Goal: Task Accomplishment & Management: Manage account settings

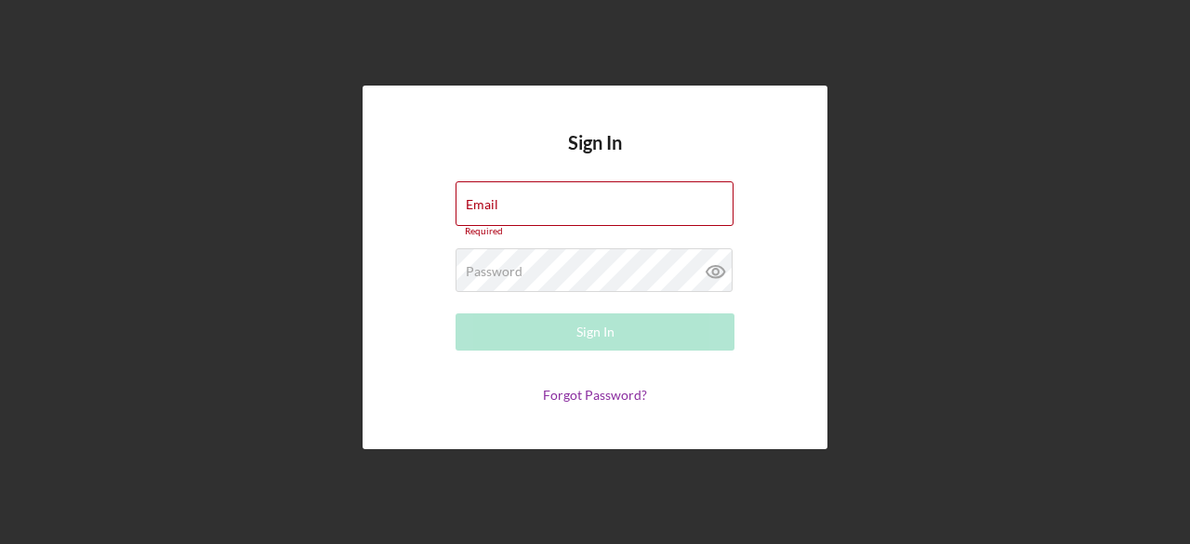
click at [565, 310] on form "Email Required Password Required Sign In Forgot Password?" at bounding box center [595, 291] width 372 height 221
click at [541, 204] on input "Email" at bounding box center [595, 203] width 278 height 45
type input "[EMAIL_ADDRESS][DOMAIN_NAME]"
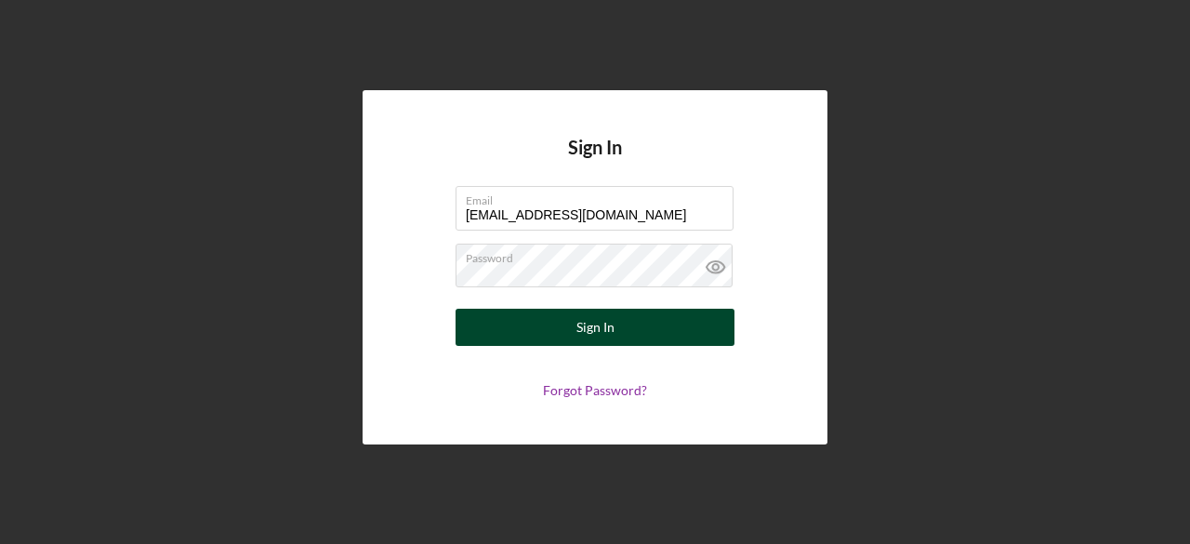
click at [597, 313] on div "Sign In" at bounding box center [595, 327] width 38 height 37
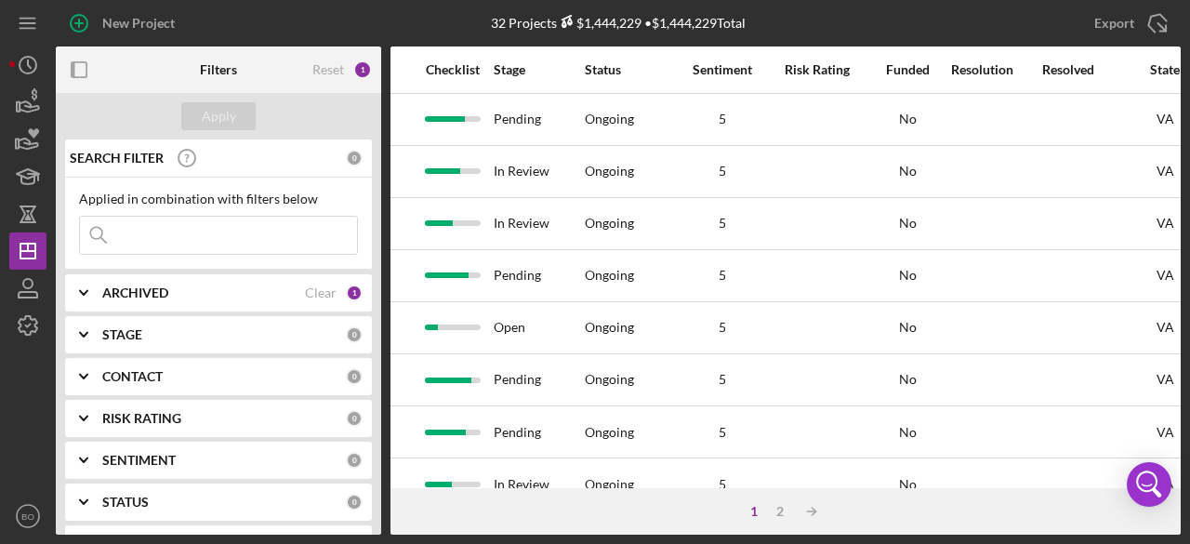
scroll to position [0, 1179]
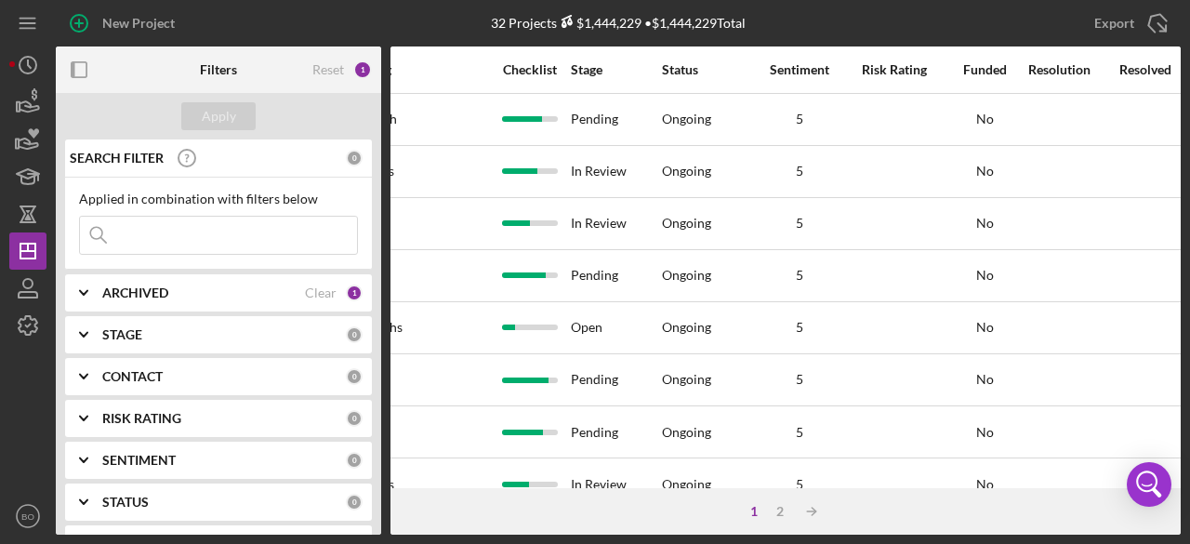
click at [180, 284] on div "ARCHIVED Clear 1" at bounding box center [232, 292] width 260 height 17
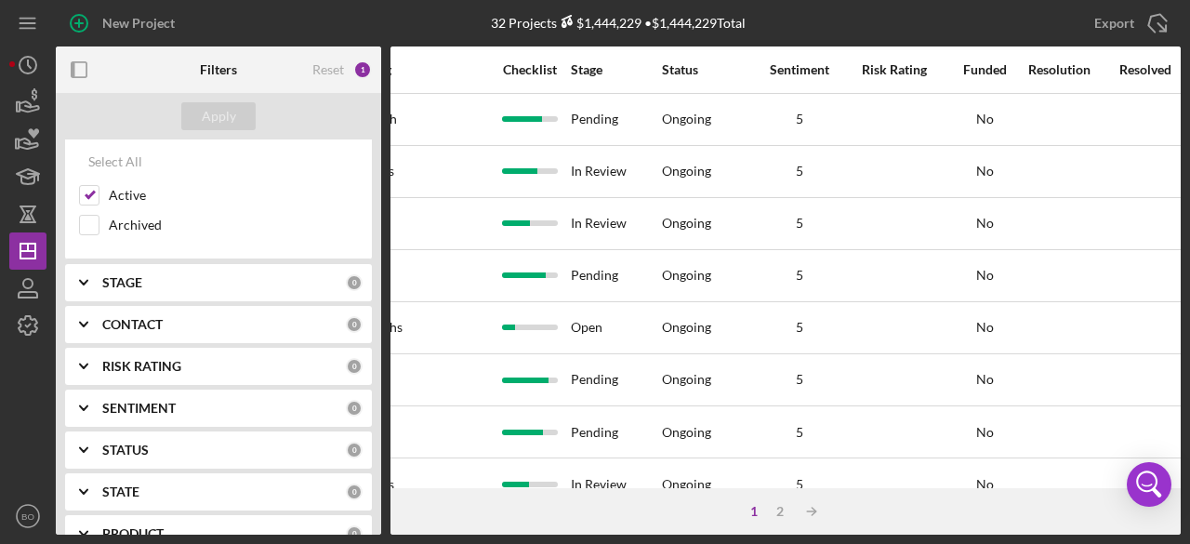
scroll to position [0, 0]
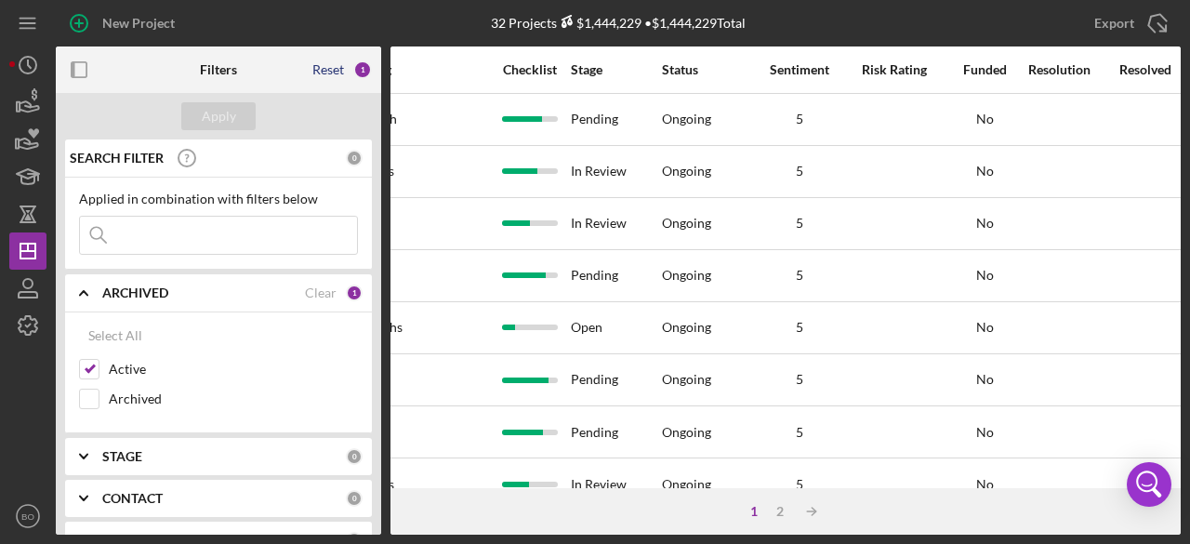
click at [331, 69] on div "Reset" at bounding box center [328, 69] width 32 height 15
click at [320, 70] on div "Reset" at bounding box center [328, 69] width 32 height 15
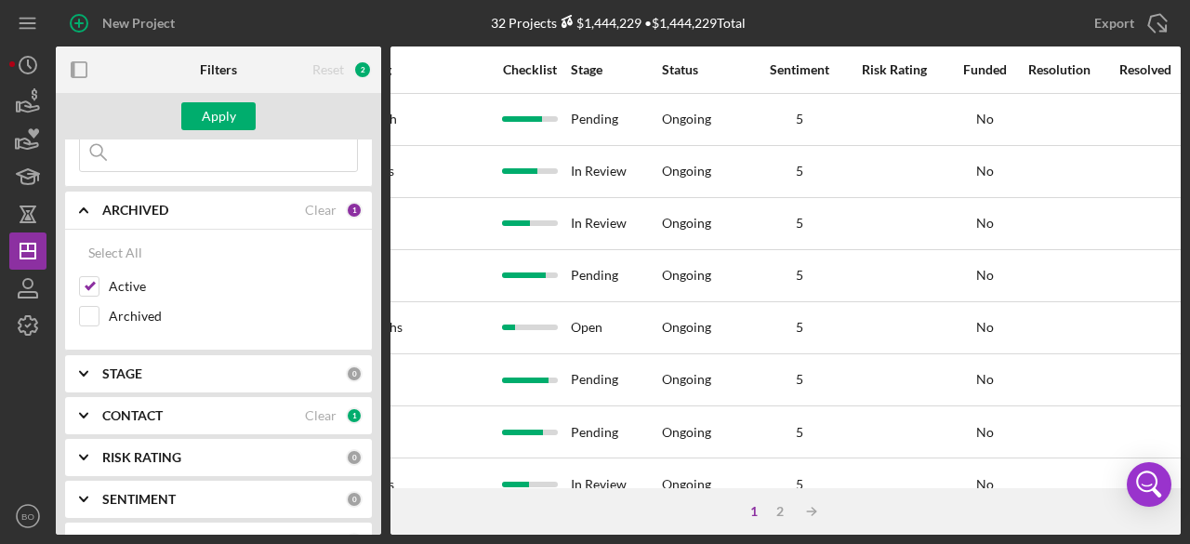
scroll to position [84, 0]
click at [203, 423] on div "CONTACT Clear 1" at bounding box center [232, 414] width 260 height 37
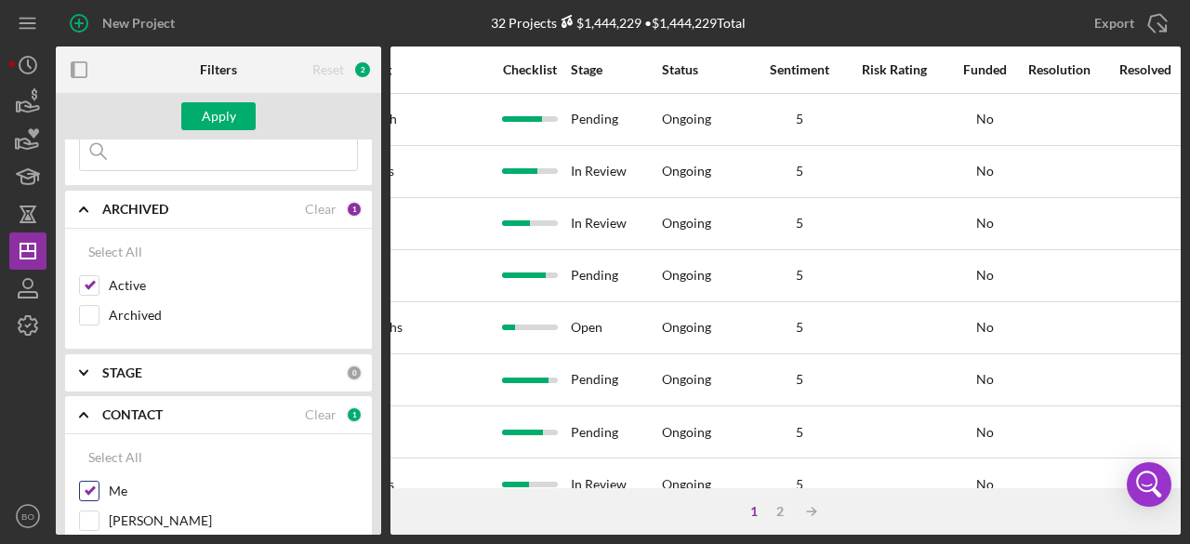
click at [85, 493] on input "Me" at bounding box center [89, 491] width 19 height 19
checkbox input "false"
click at [86, 64] on rect "button" at bounding box center [79, 69] width 15 height 15
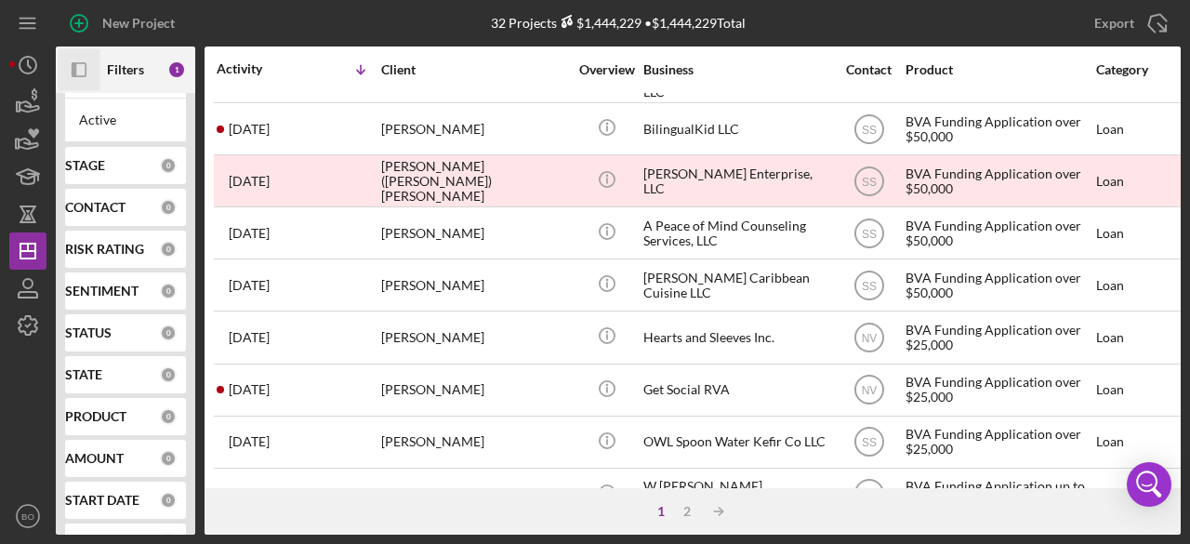
scroll to position [917, 0]
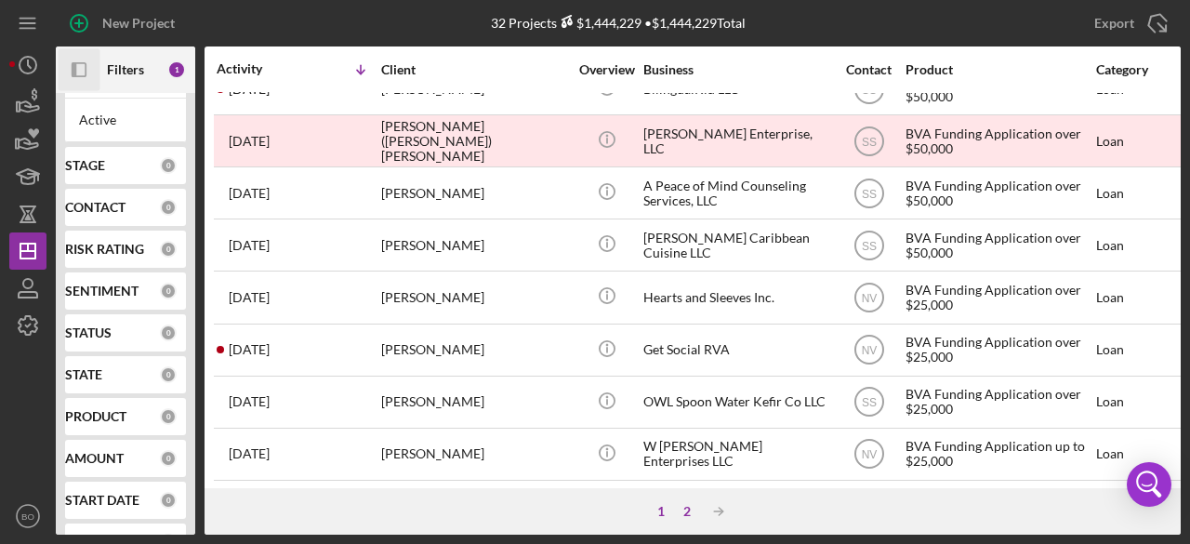
click at [691, 511] on div "2" at bounding box center [687, 511] width 26 height 15
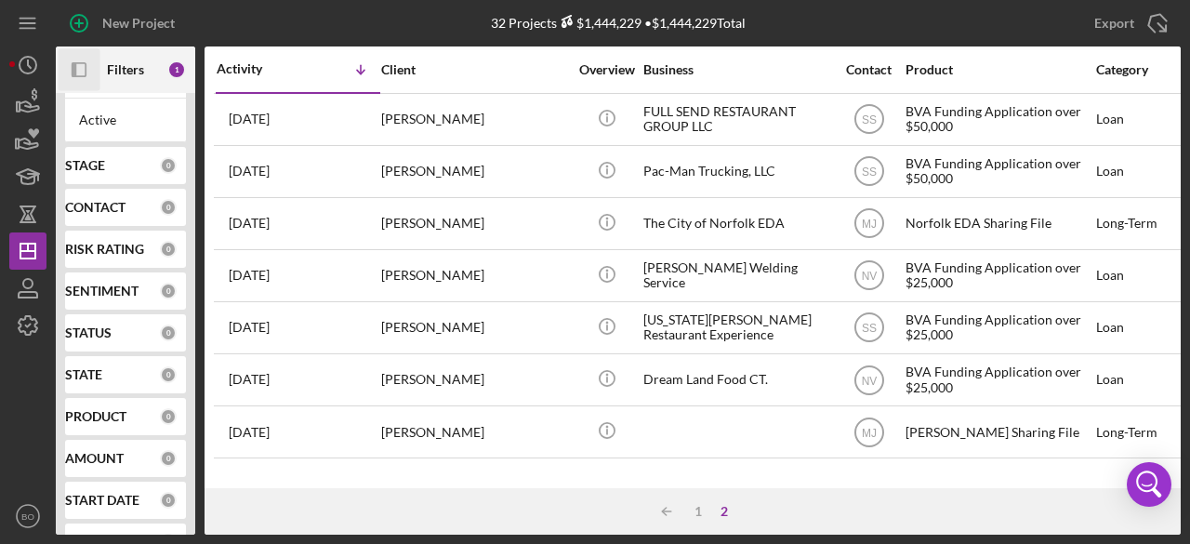
scroll to position [0, 0]
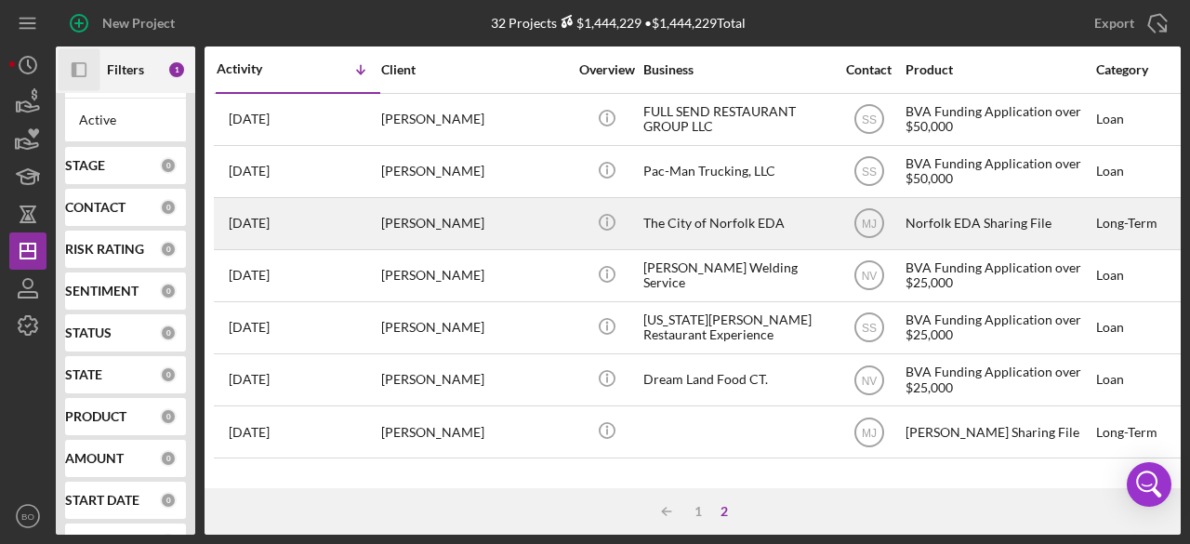
click at [438, 226] on div "[PERSON_NAME]" at bounding box center [474, 223] width 186 height 49
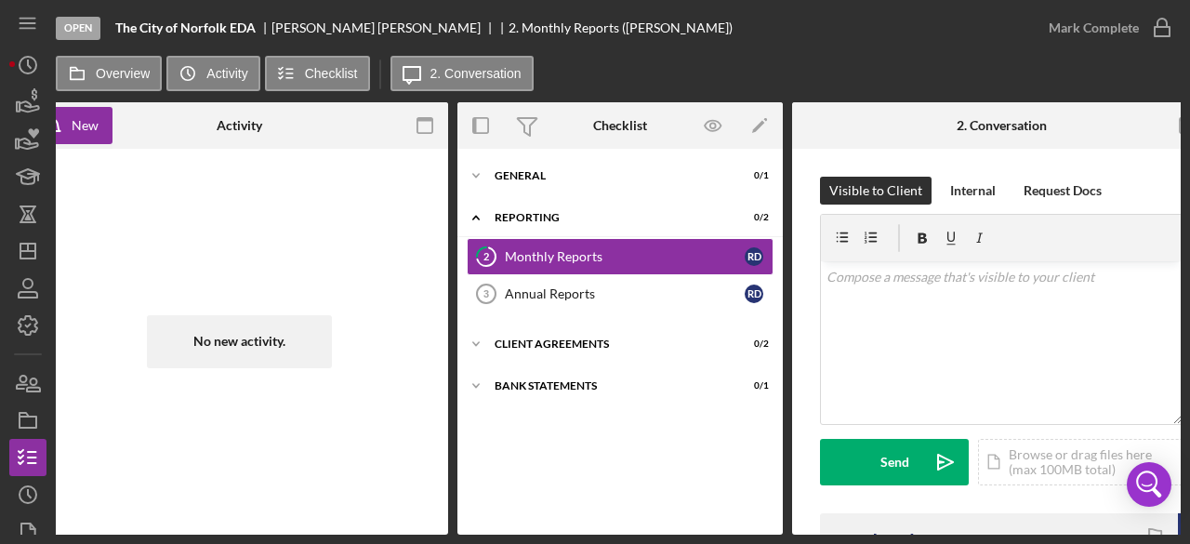
scroll to position [0, 483]
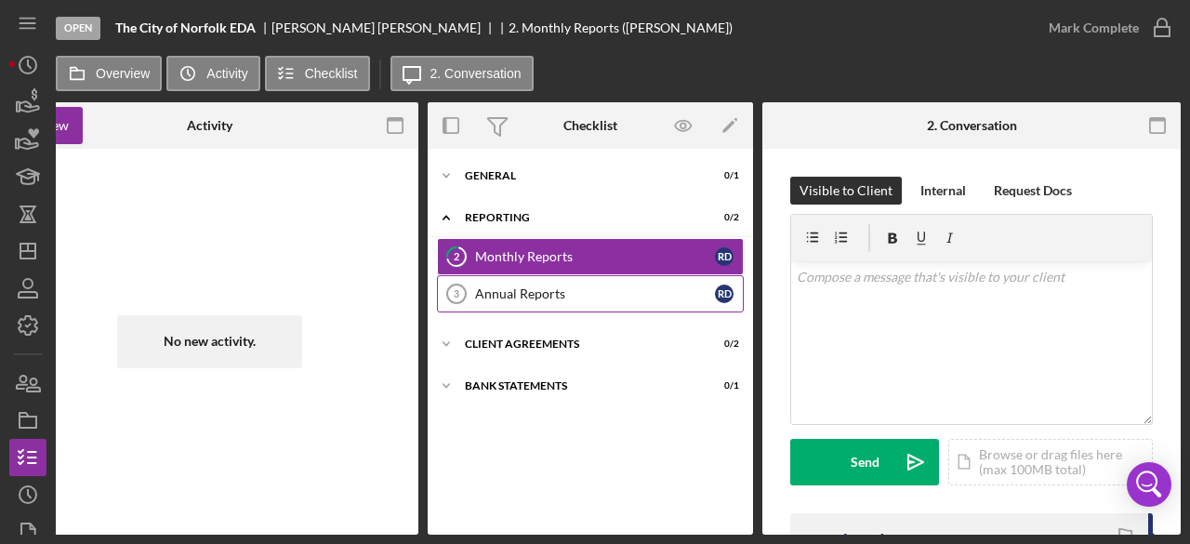
click at [538, 303] on link "Annual Reports 3 Annual Reports R D" at bounding box center [590, 293] width 307 height 37
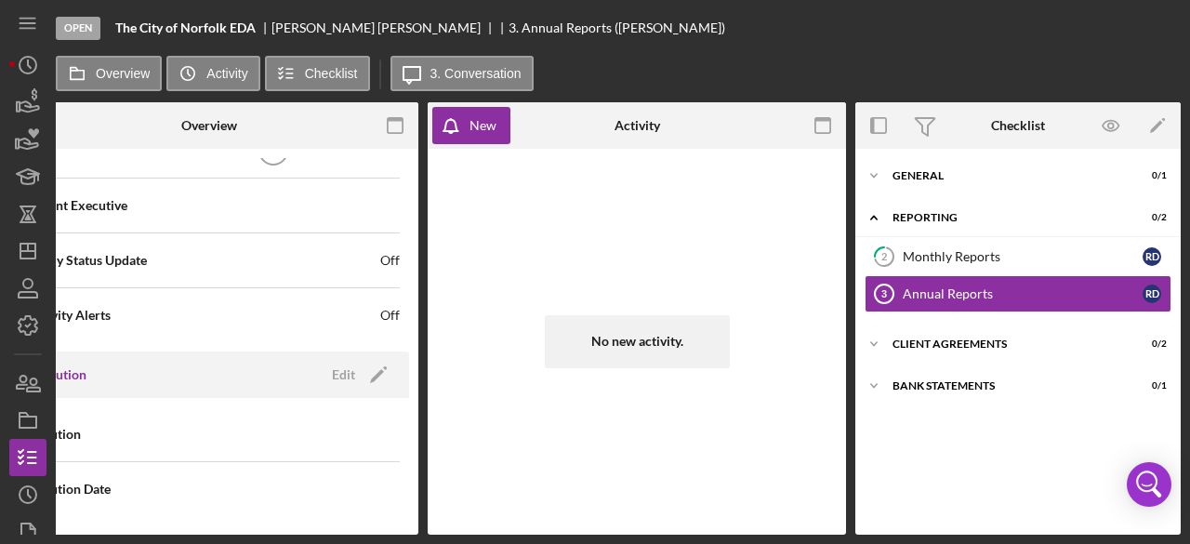
scroll to position [611, 0]
click at [482, 133] on div "New" at bounding box center [482, 125] width 27 height 37
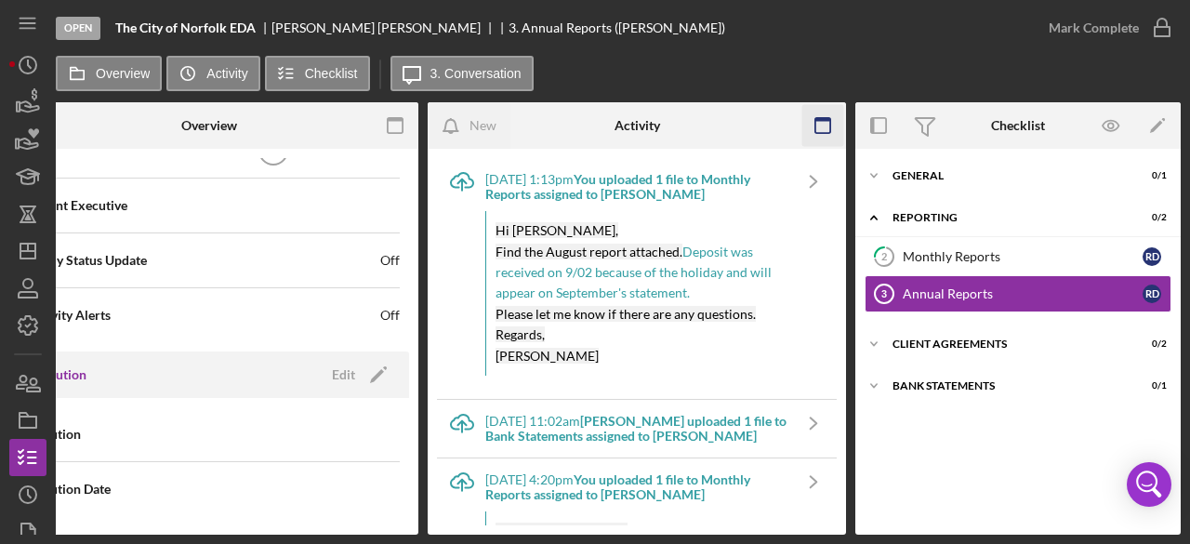
click at [835, 127] on icon "button" at bounding box center [823, 126] width 42 height 42
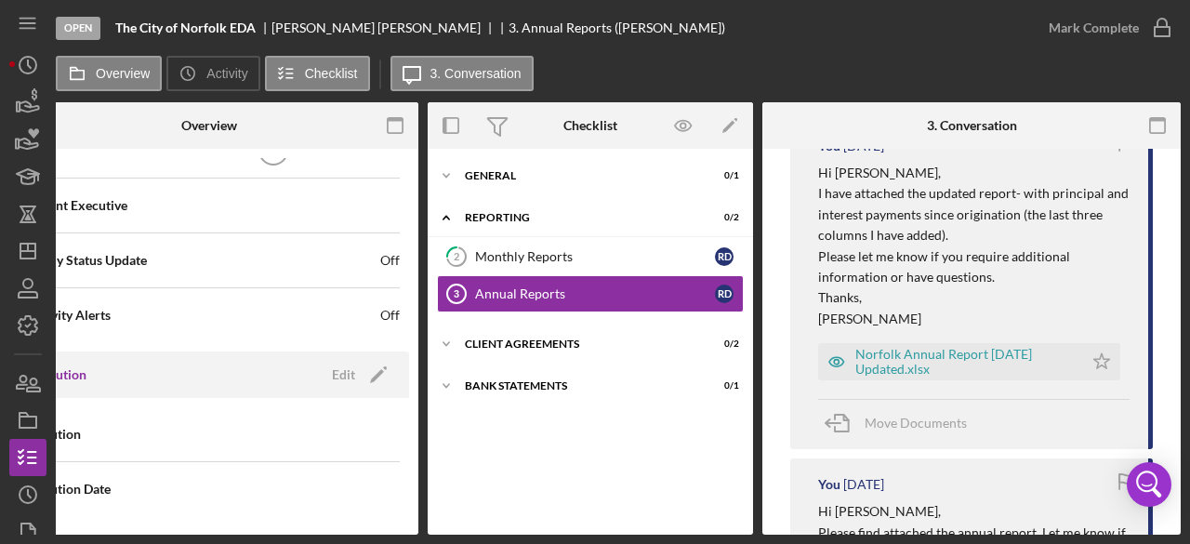
scroll to position [392, 0]
click at [895, 362] on div "Norfolk Annual Report [DATE] Updated.xlsx" at bounding box center [964, 363] width 218 height 30
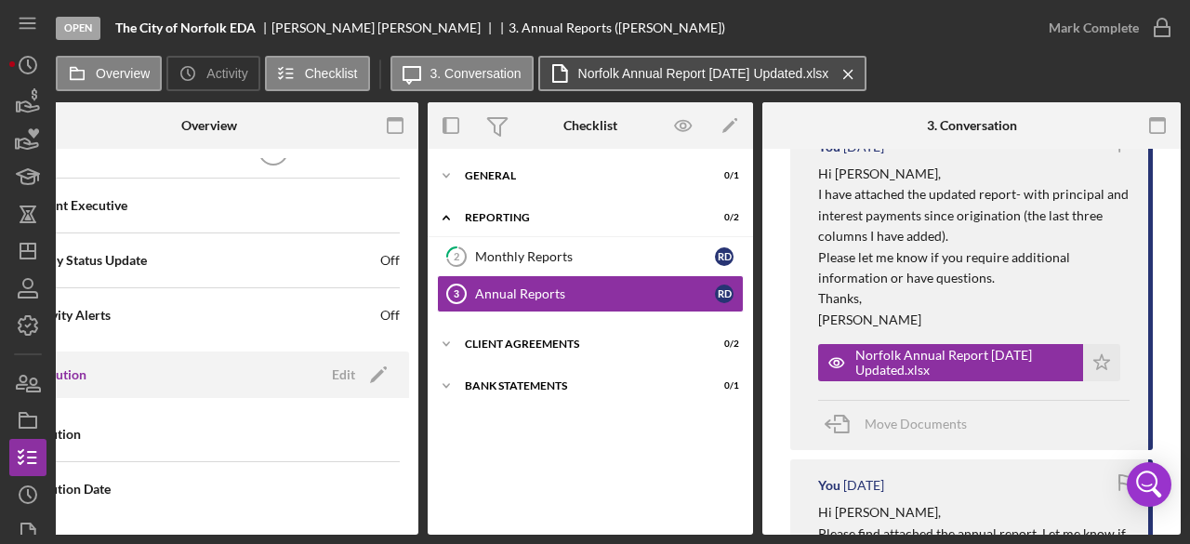
click at [649, 60] on button "Norfolk Annual Report [DATE] Updated.xlsx Icon/Menu Close" at bounding box center [702, 73] width 329 height 35
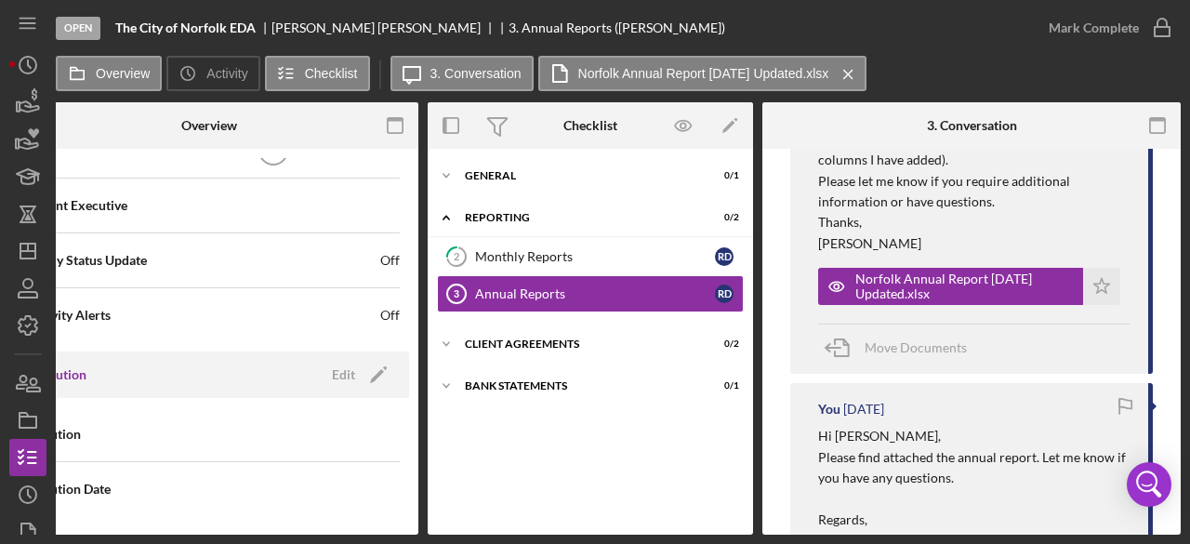
scroll to position [474, 0]
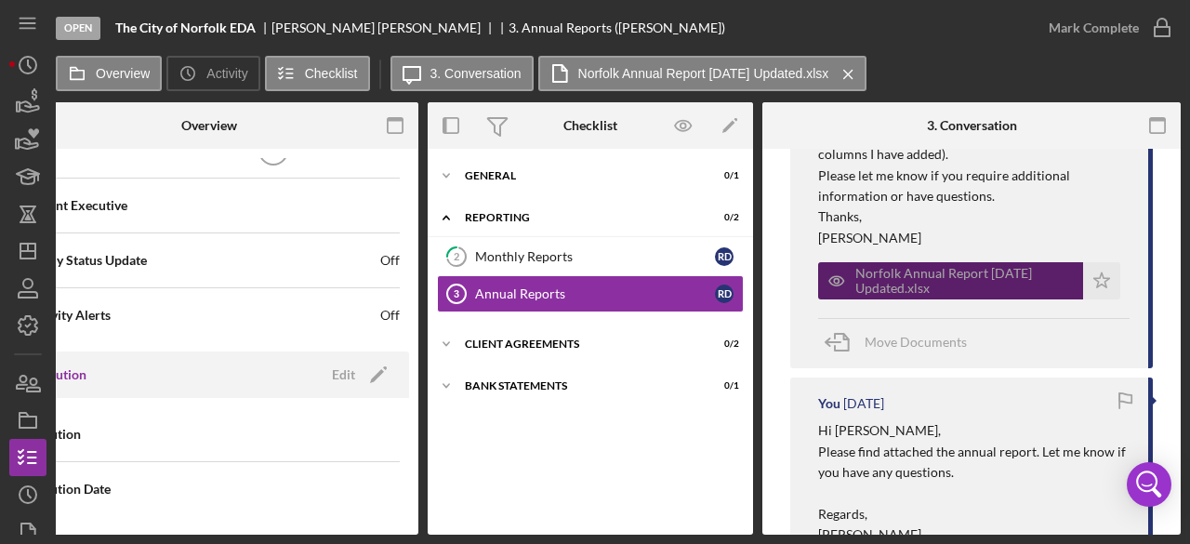
click at [844, 271] on icon "button" at bounding box center [836, 280] width 37 height 37
click at [835, 283] on icon "button" at bounding box center [836, 281] width 5 height 5
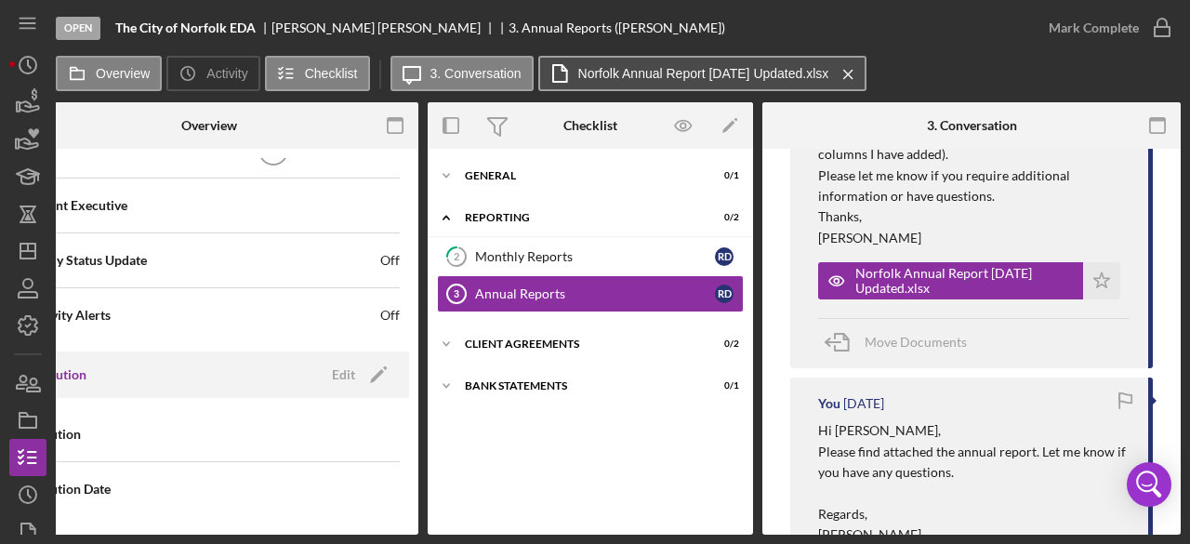
click at [612, 83] on button "Norfolk Annual Report [DATE] Updated.xlsx Icon/Menu Close" at bounding box center [702, 73] width 329 height 35
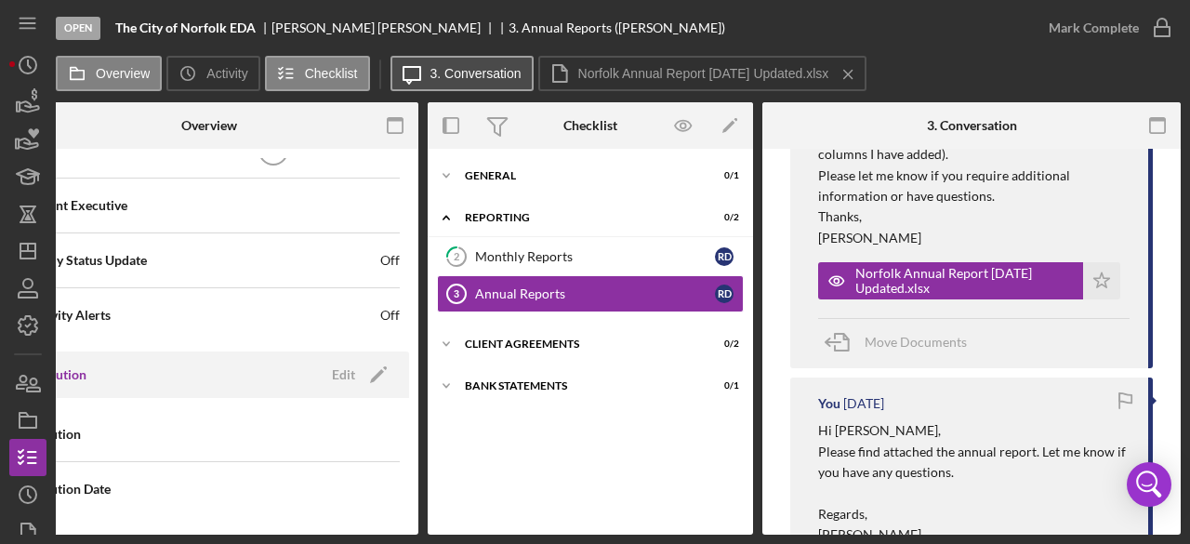
click at [460, 57] on button "Icon/Message 3. Conversation" at bounding box center [461, 73] width 143 height 35
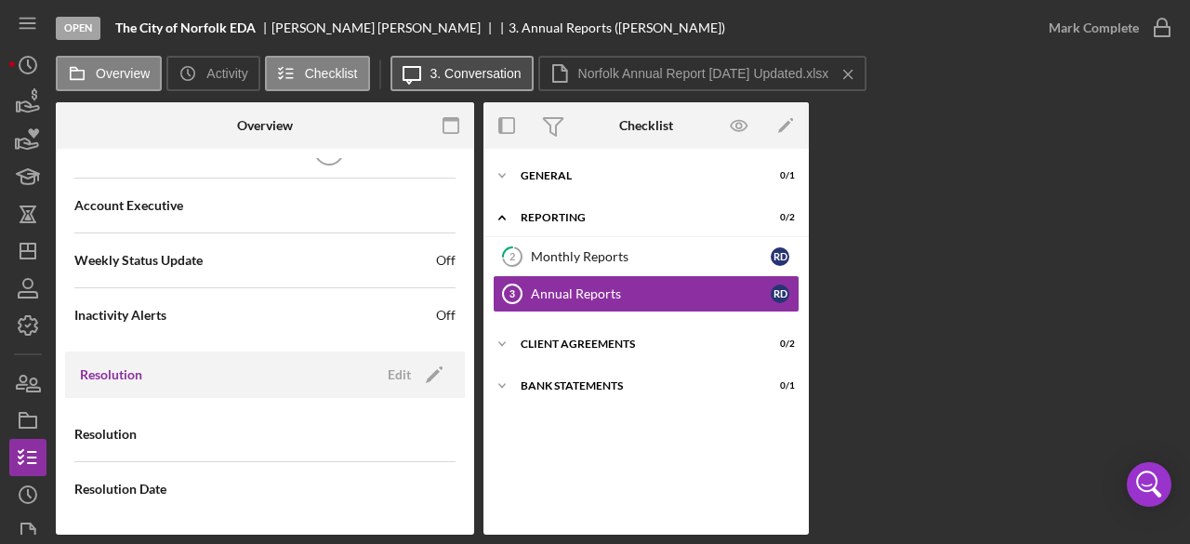
scroll to position [605, 0]
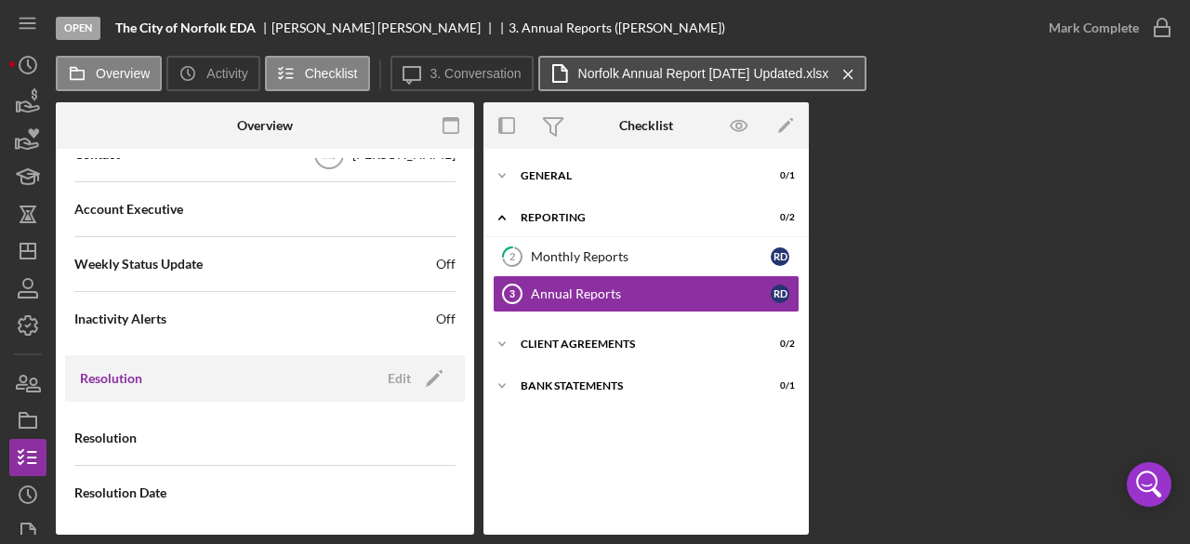
click at [593, 78] on label "Norfolk Annual Report [DATE] Updated.xlsx" at bounding box center [703, 73] width 251 height 15
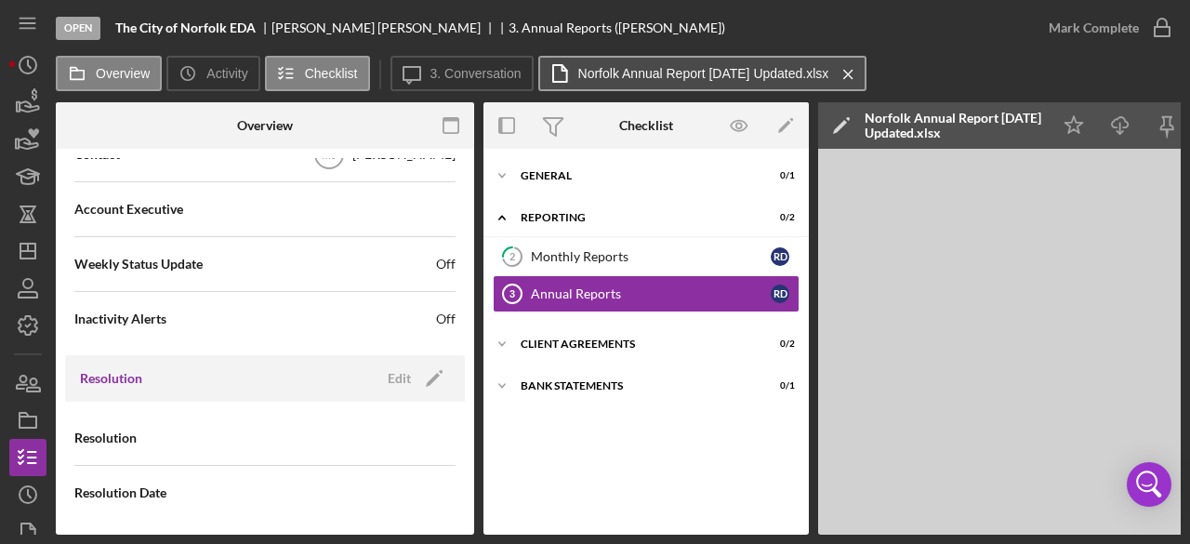
scroll to position [611, 0]
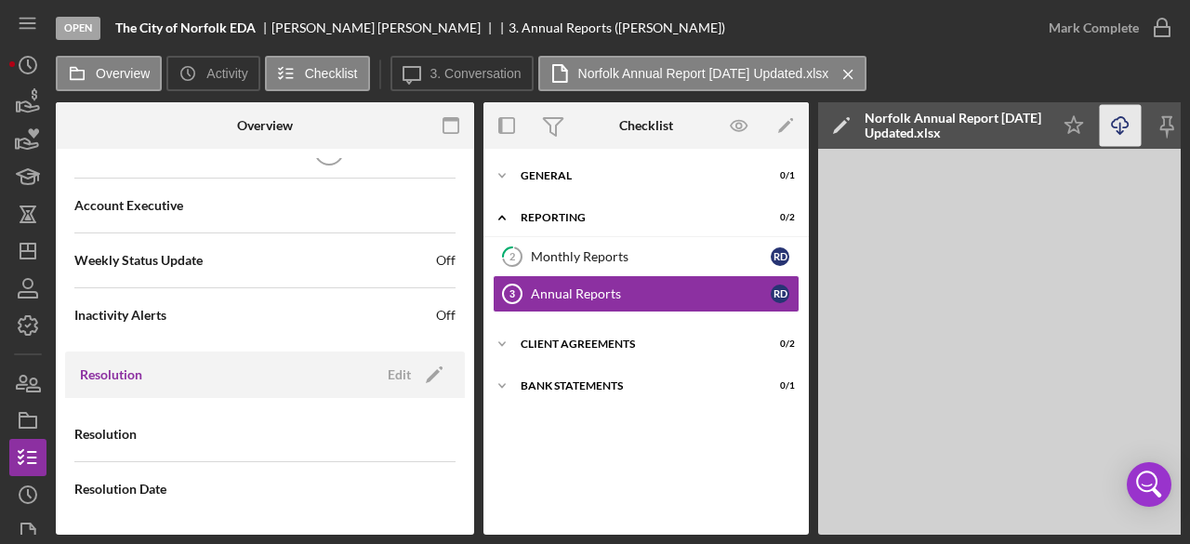
click at [1103, 125] on icon "Icon/Download" at bounding box center [1121, 126] width 42 height 42
